Goal: Information Seeking & Learning: Find specific fact

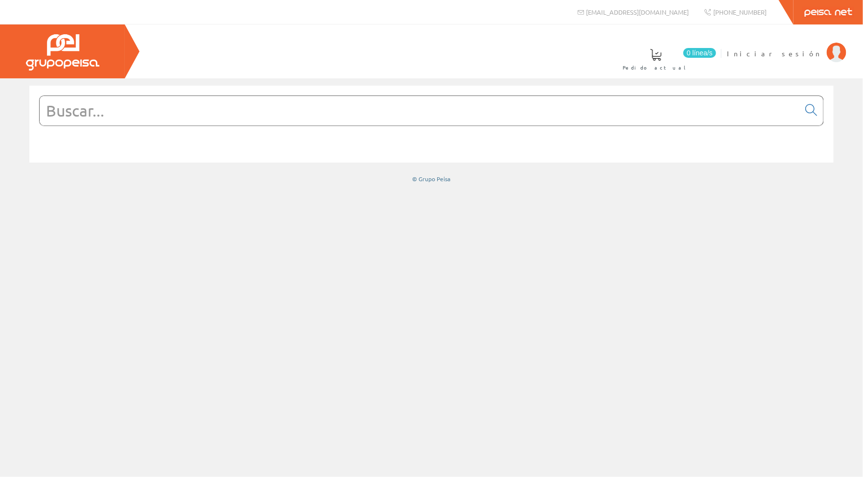
click at [444, 113] on input "text" at bounding box center [419, 110] width 759 height 29
type input "v"
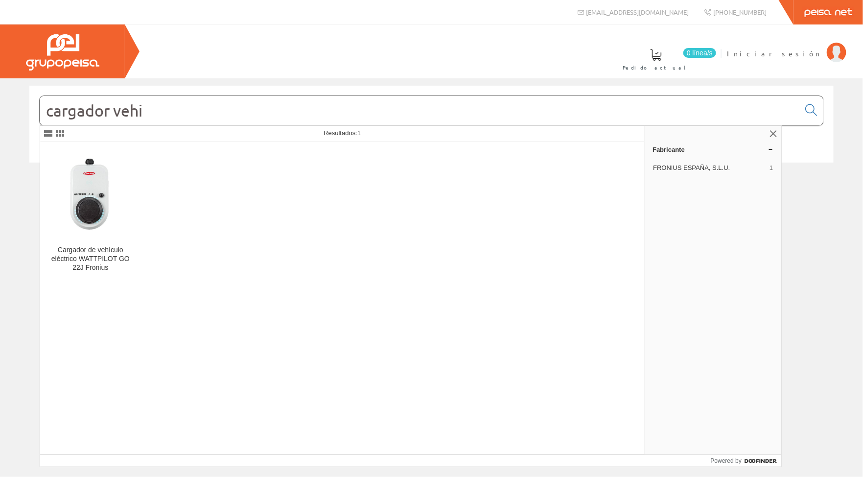
drag, startPoint x: 444, startPoint y: 113, endPoint x: 69, endPoint y: 103, distance: 374.5
click at [69, 103] on input "cargador vehi" at bounding box center [419, 110] width 759 height 29
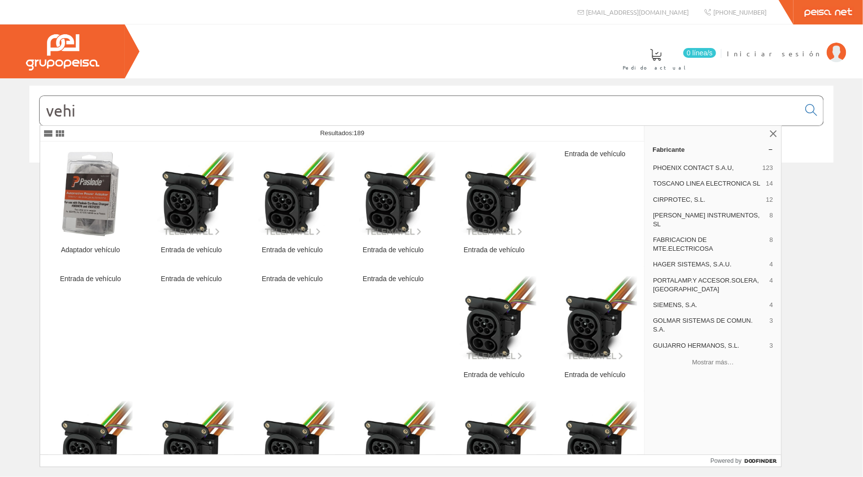
click at [93, 115] on input "vehi" at bounding box center [419, 110] width 759 height 29
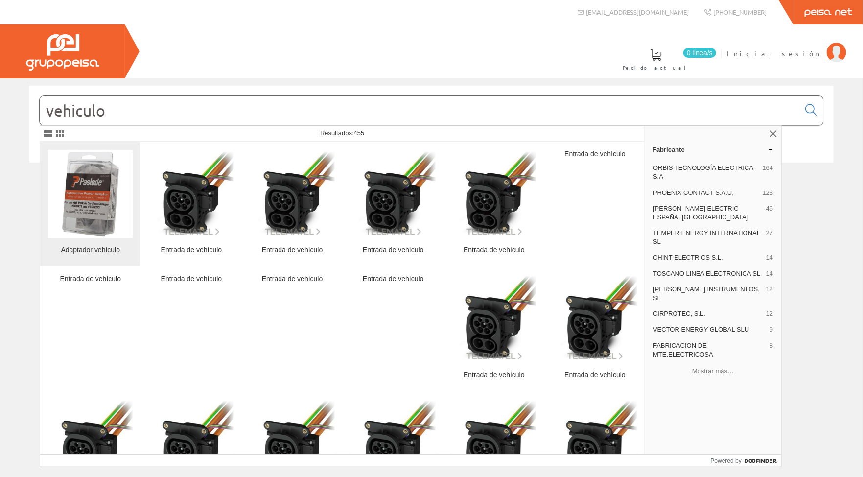
type input "vehículo"
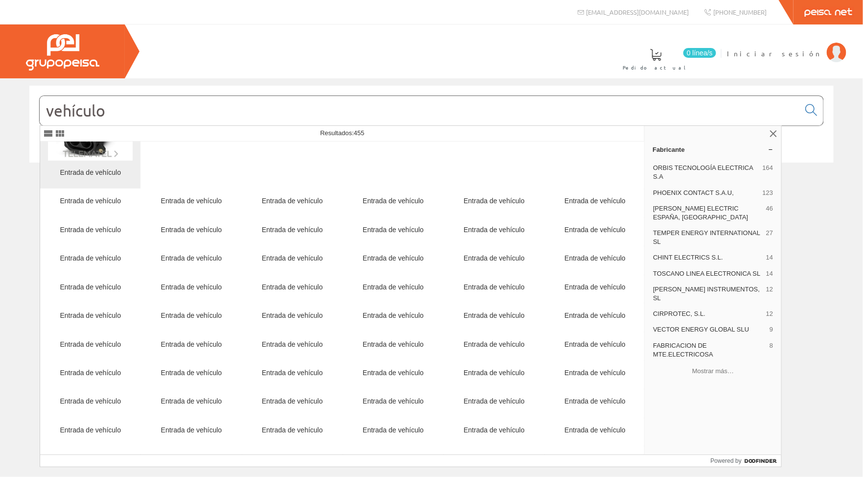
scroll to position [454, 0]
